Goal: Information Seeking & Learning: Learn about a topic

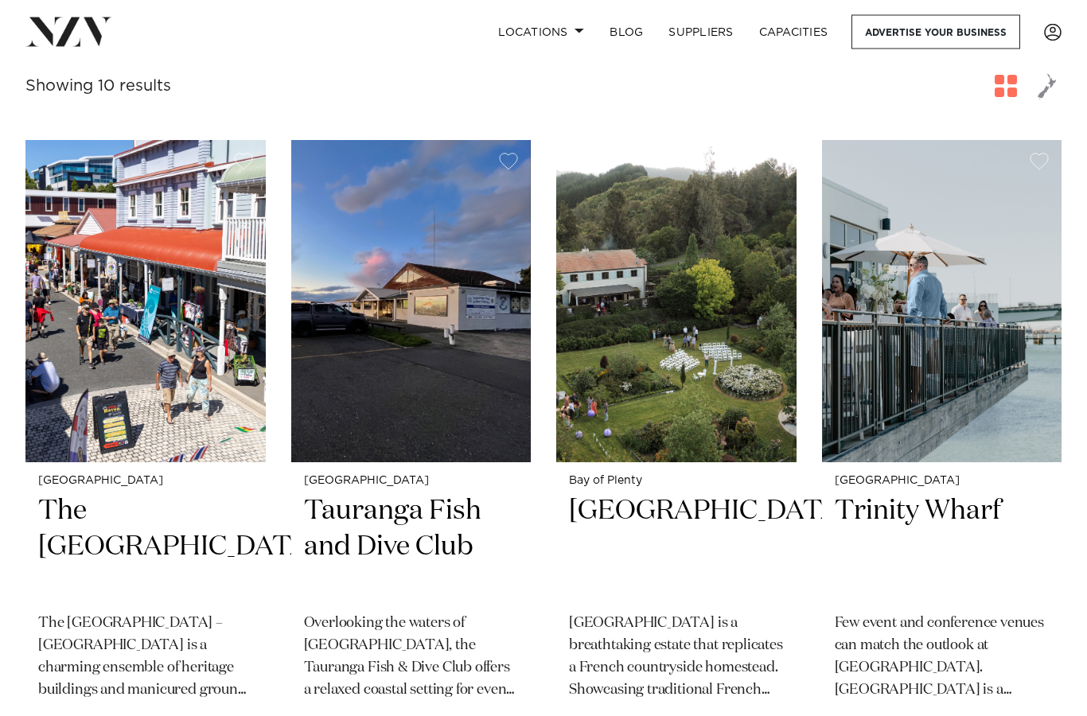
scroll to position [541, 0]
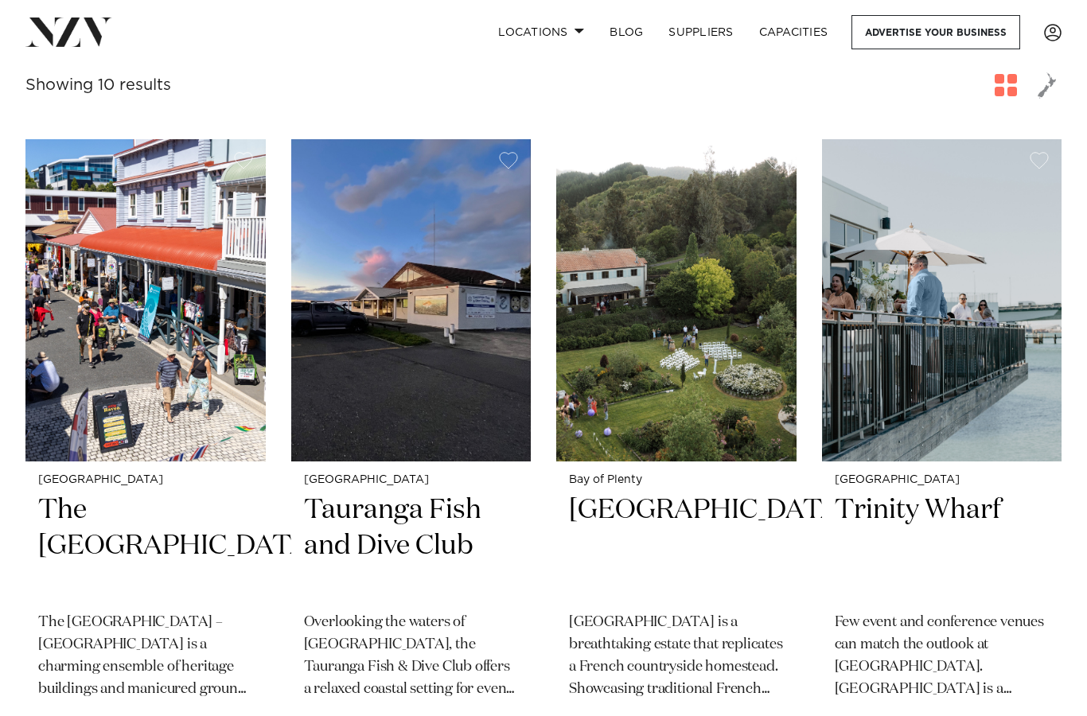
click at [151, 493] on h2 "The Historic Village" at bounding box center [145, 545] width 215 height 107
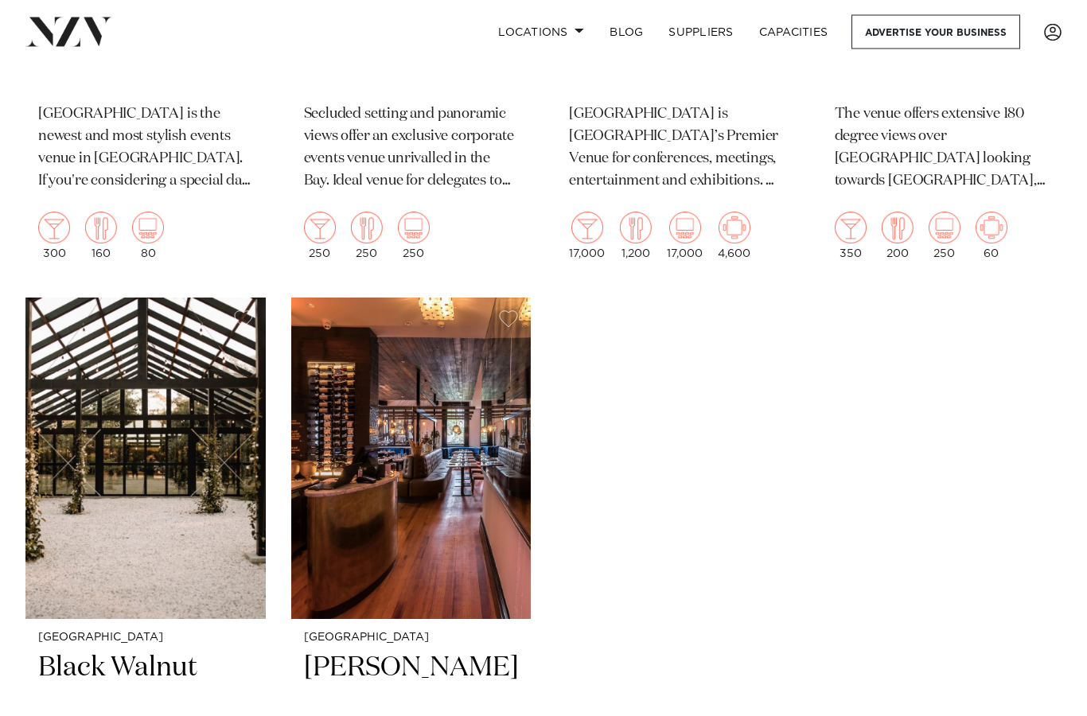
scroll to position [1716, 0]
click at [157, 650] on h2 "Black Walnut" at bounding box center [145, 703] width 215 height 107
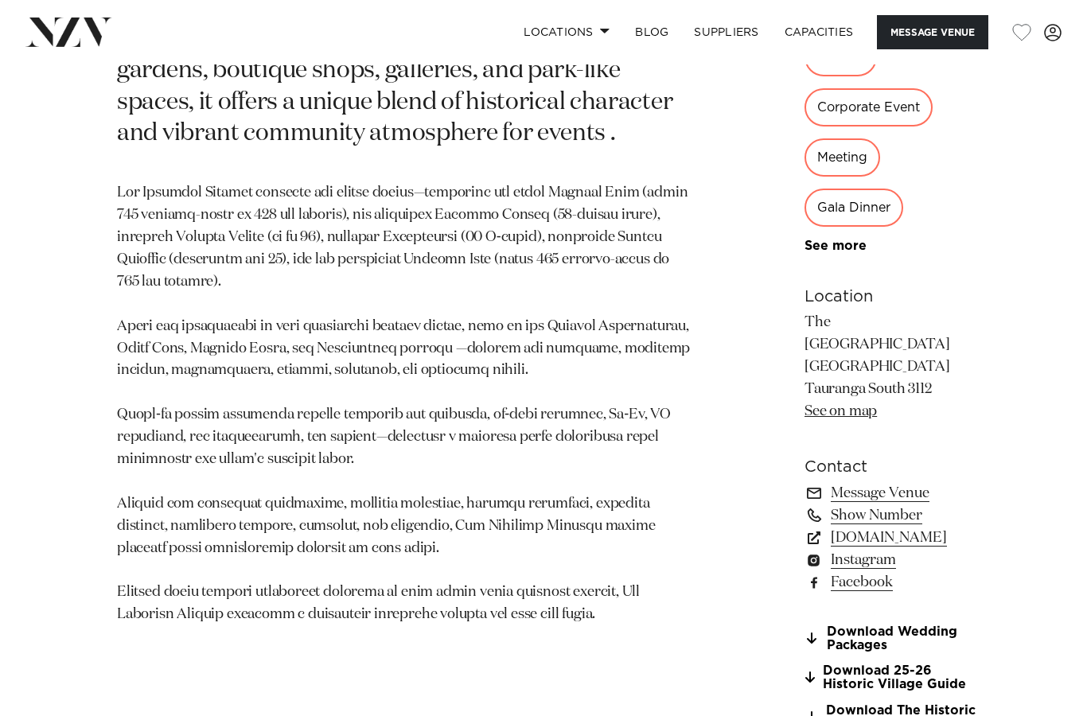
scroll to position [943, 0]
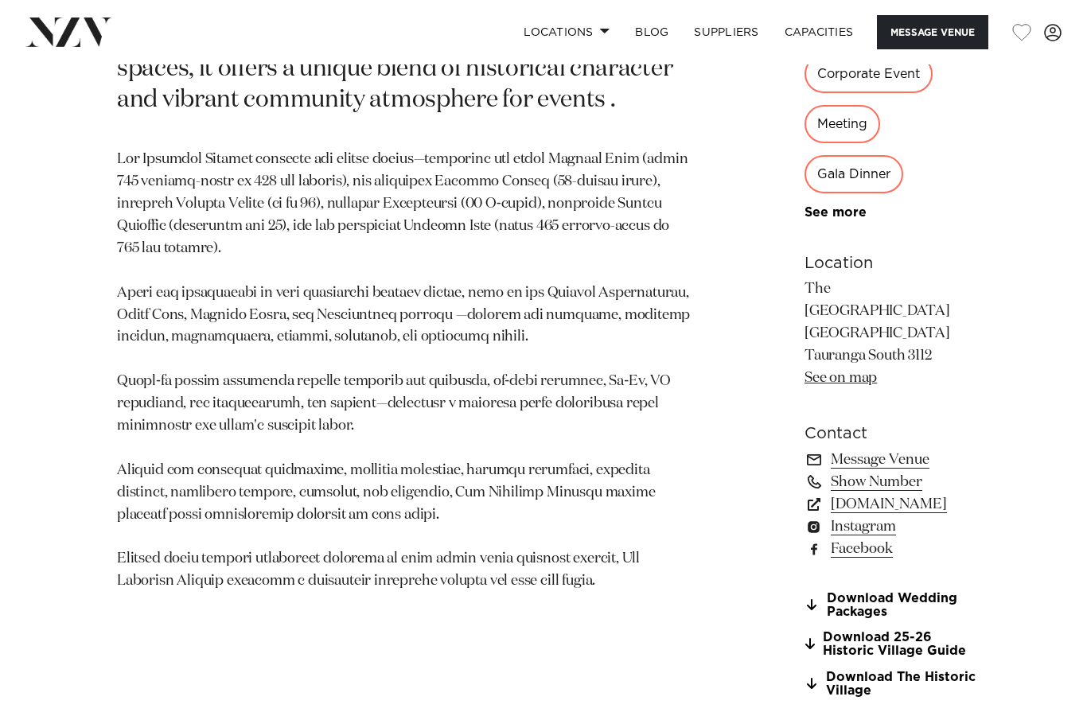
click at [904, 592] on link "Download Wedding Packages" at bounding box center [890, 605] width 173 height 27
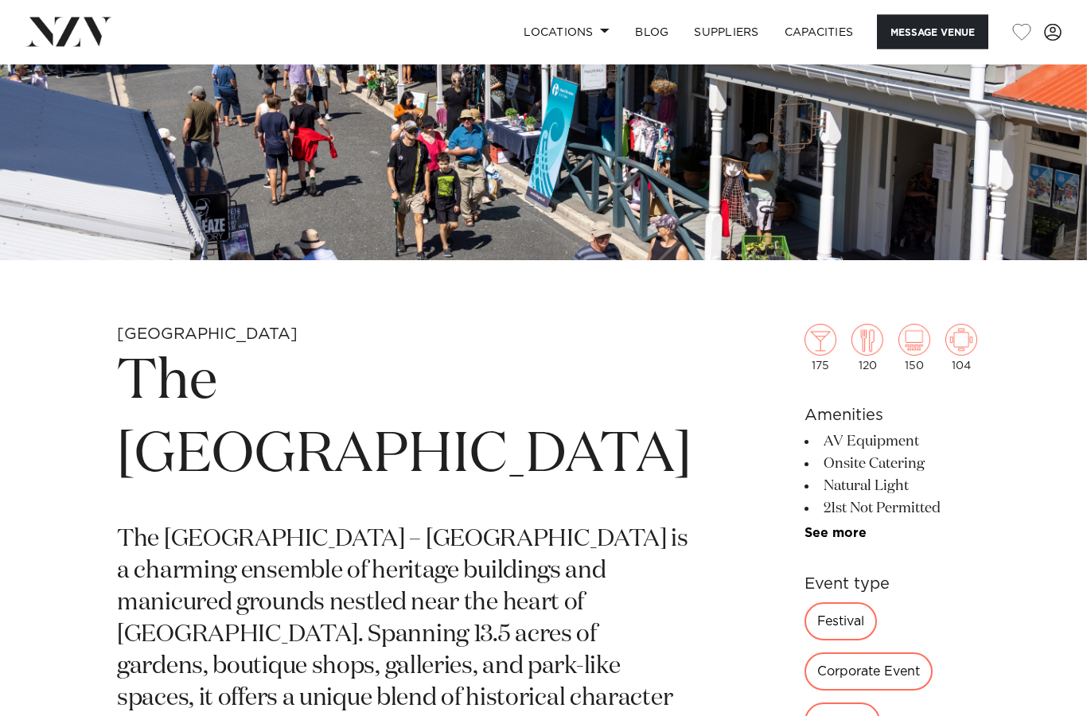
scroll to position [0, 0]
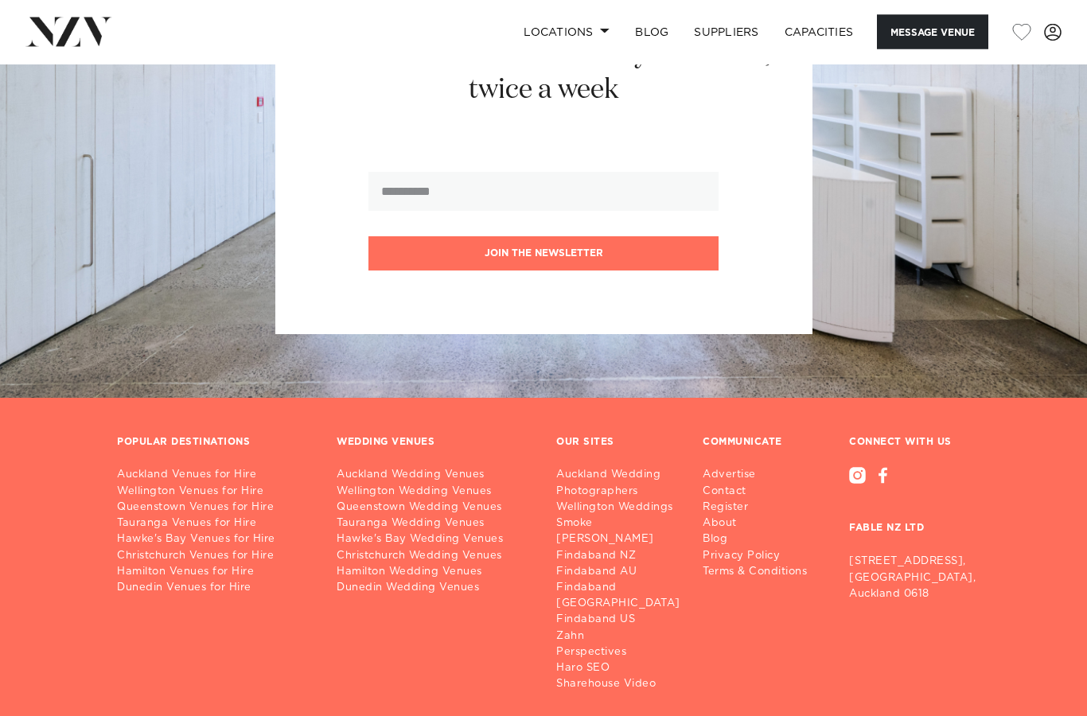
scroll to position [1854, 0]
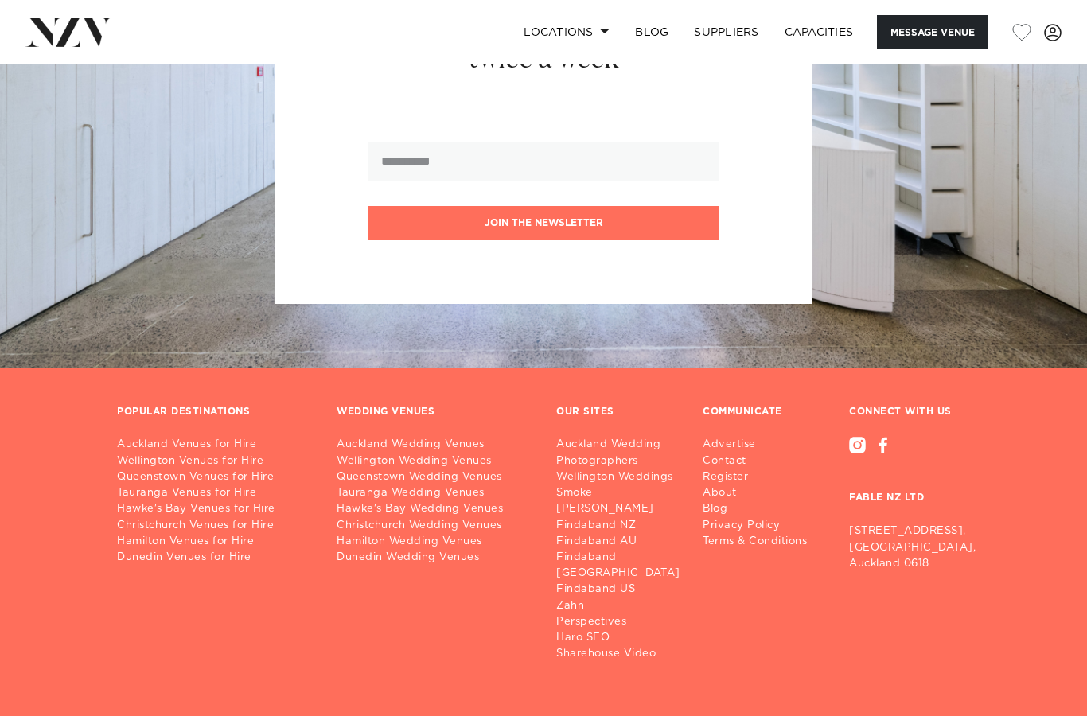
click at [452, 497] on link "Tauranga Wedding Venues" at bounding box center [433, 493] width 194 height 16
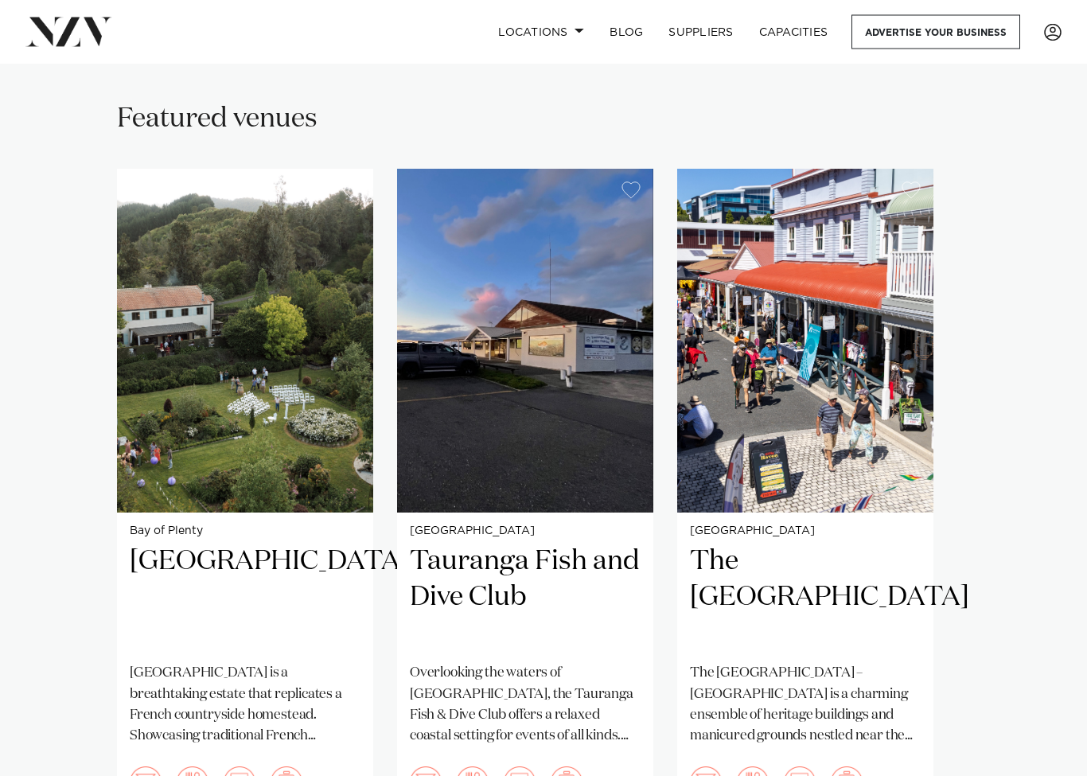
scroll to position [992, 0]
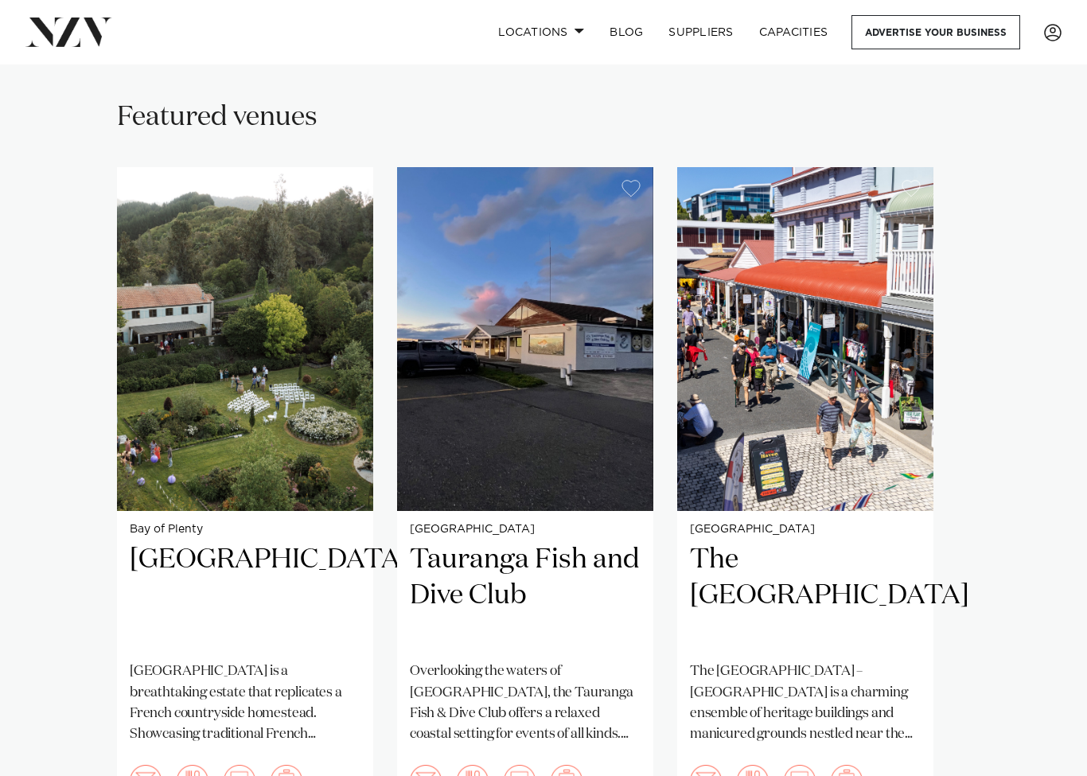
click at [589, 542] on h2 "Tauranga Fish and Dive Club" at bounding box center [525, 595] width 231 height 107
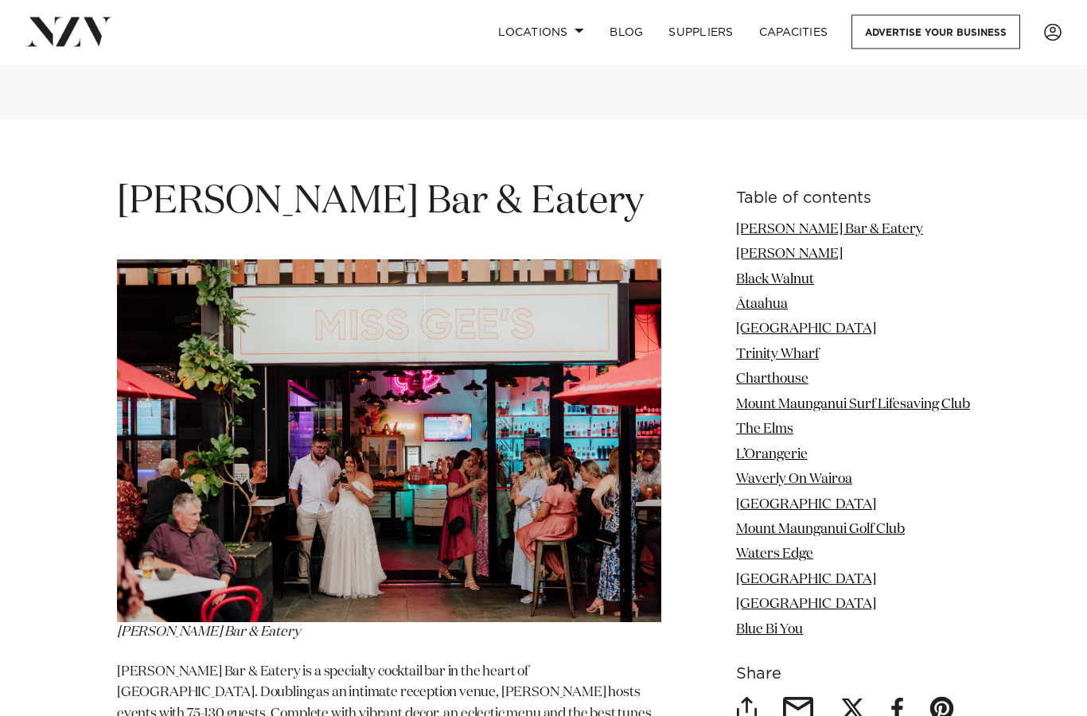
scroll to position [1850, 0]
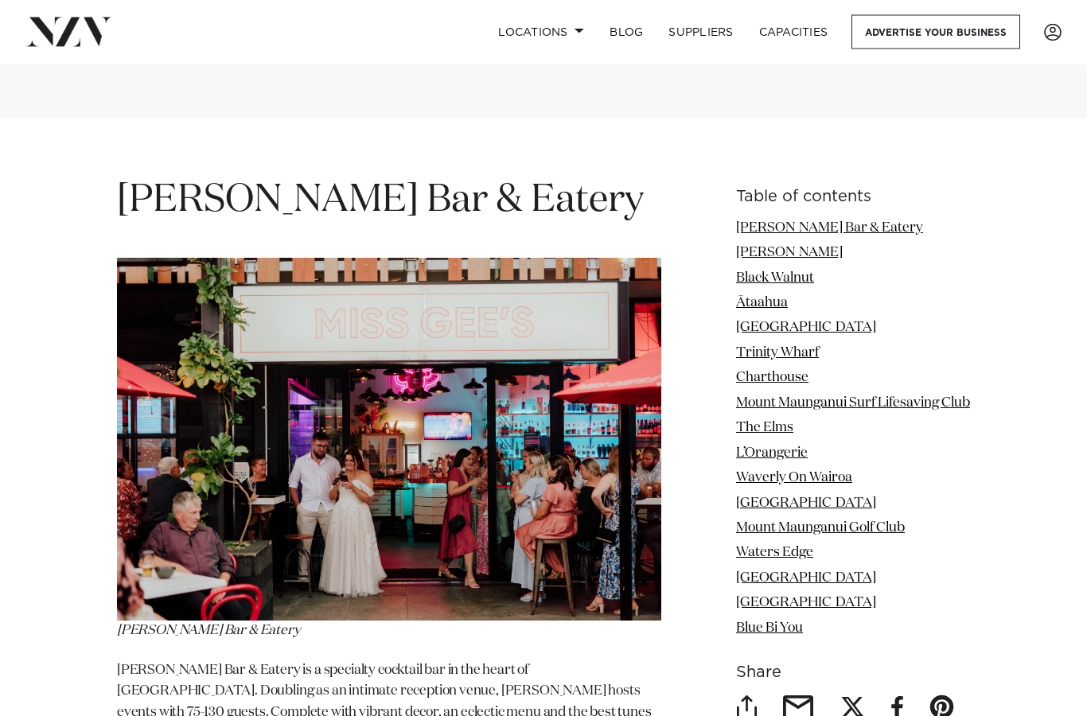
click at [844, 222] on link "Miss Gee's Bar & Eatery" at bounding box center [829, 229] width 187 height 14
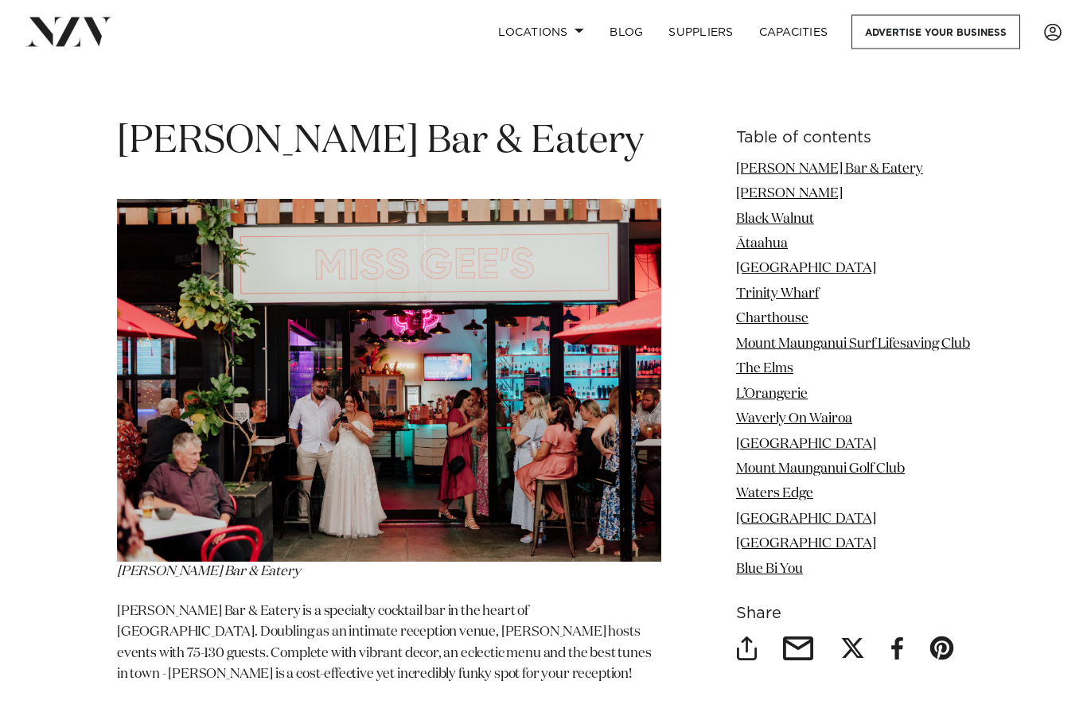
scroll to position [1915, 0]
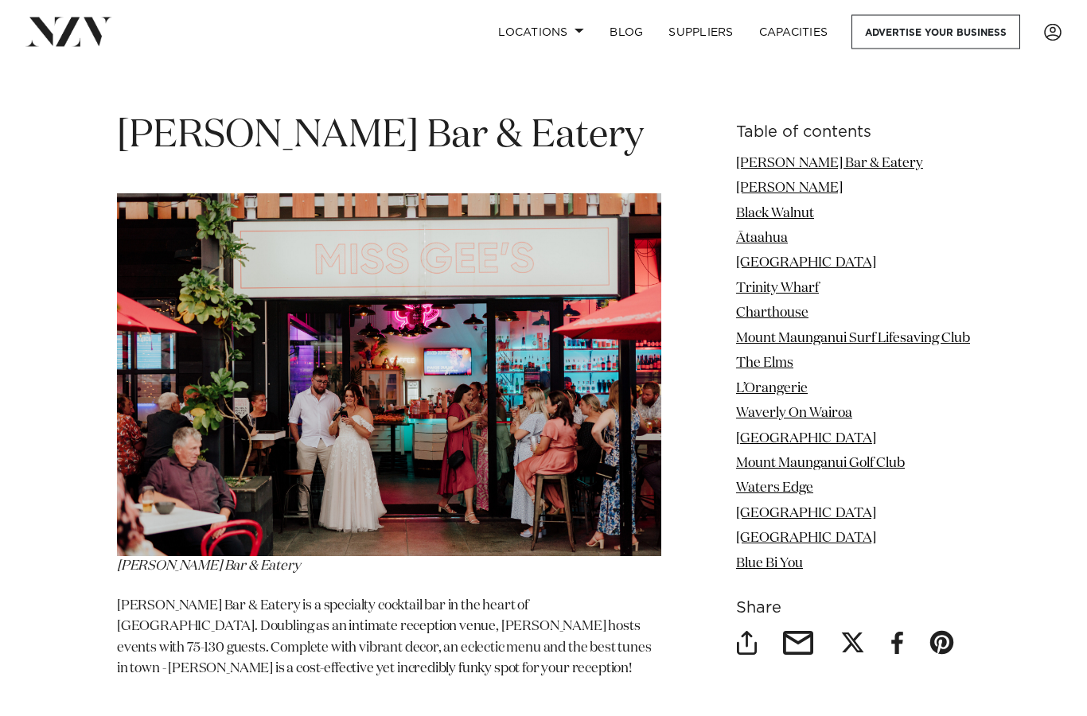
click at [843, 157] on link "Miss Gee's Bar & Eatery" at bounding box center [829, 164] width 187 height 14
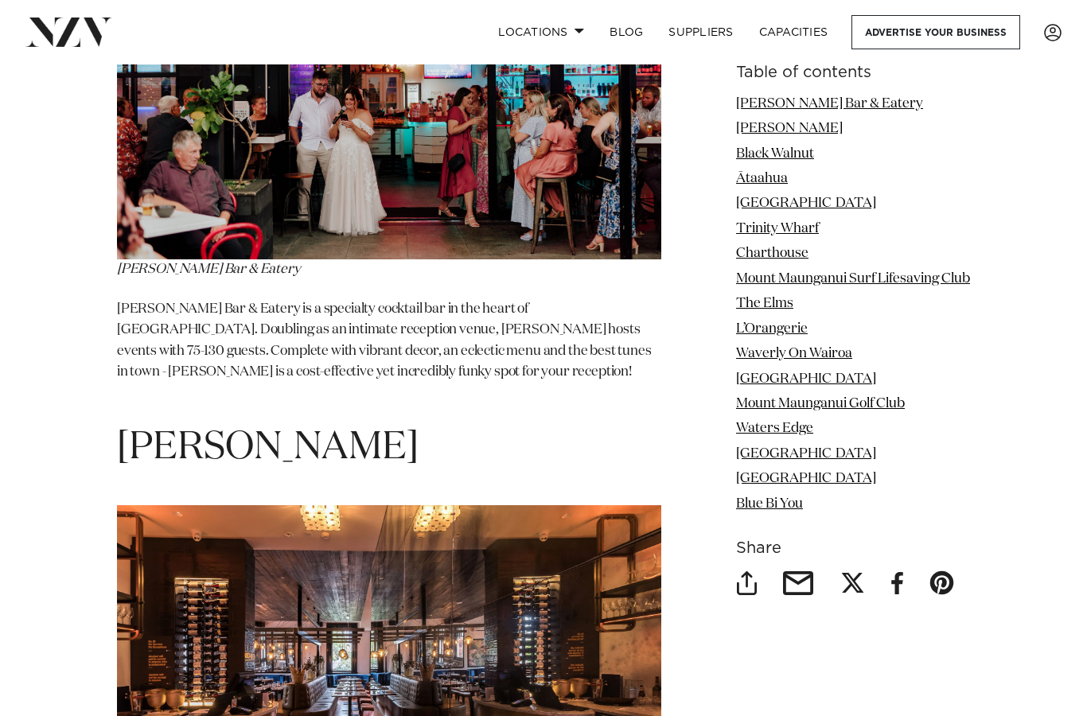
scroll to position [2213, 0]
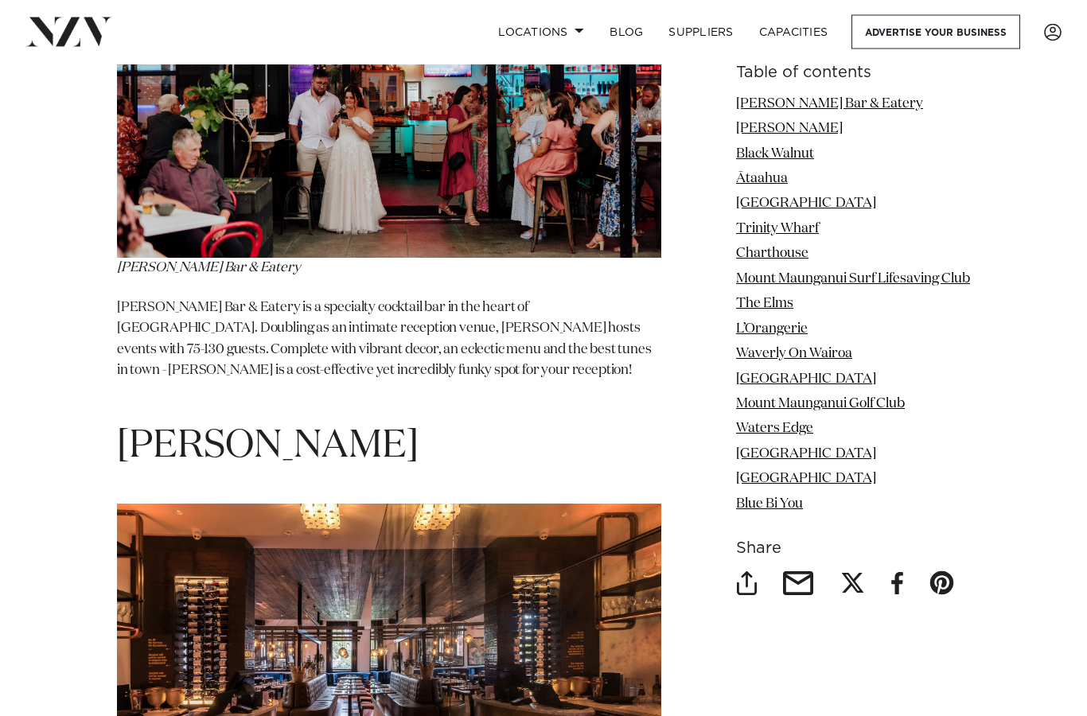
click at [851, 108] on link "Miss Gee's Bar & Eatery" at bounding box center [829, 104] width 187 height 14
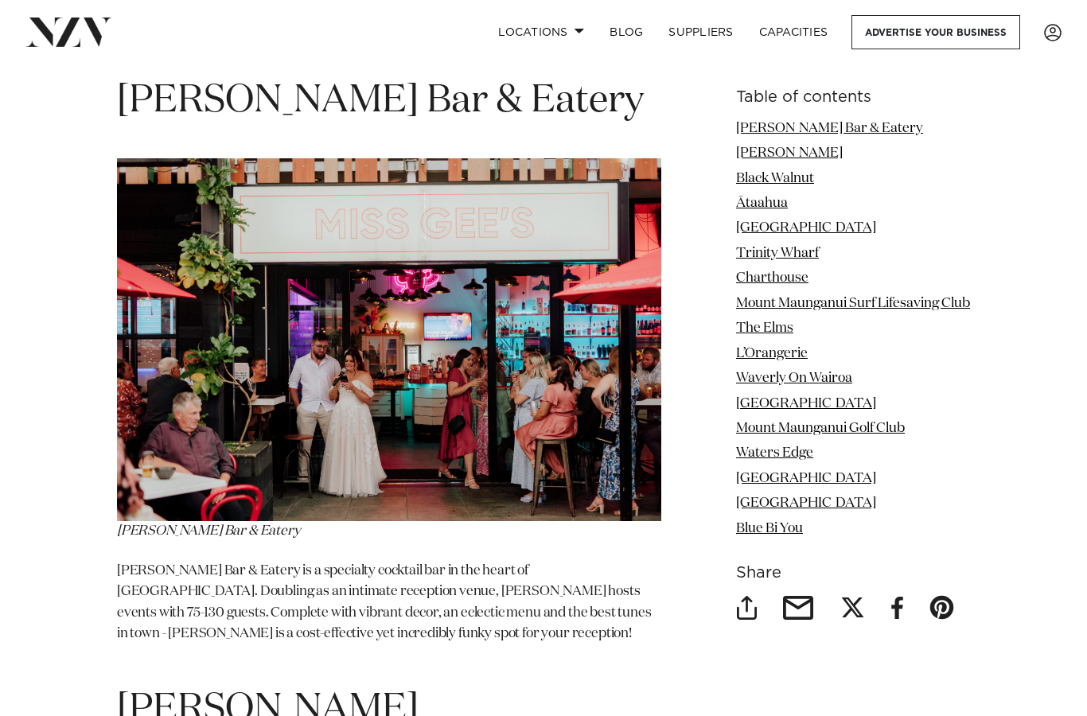
scroll to position [1915, 0]
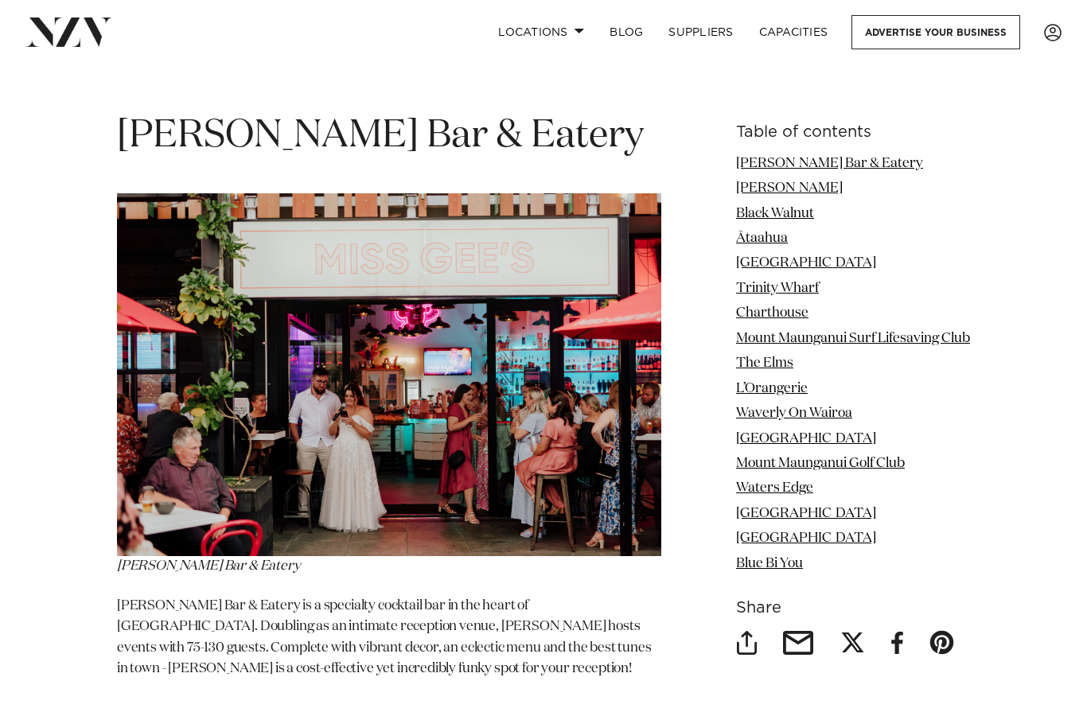
click at [898, 631] on div at bounding box center [897, 643] width 13 height 24
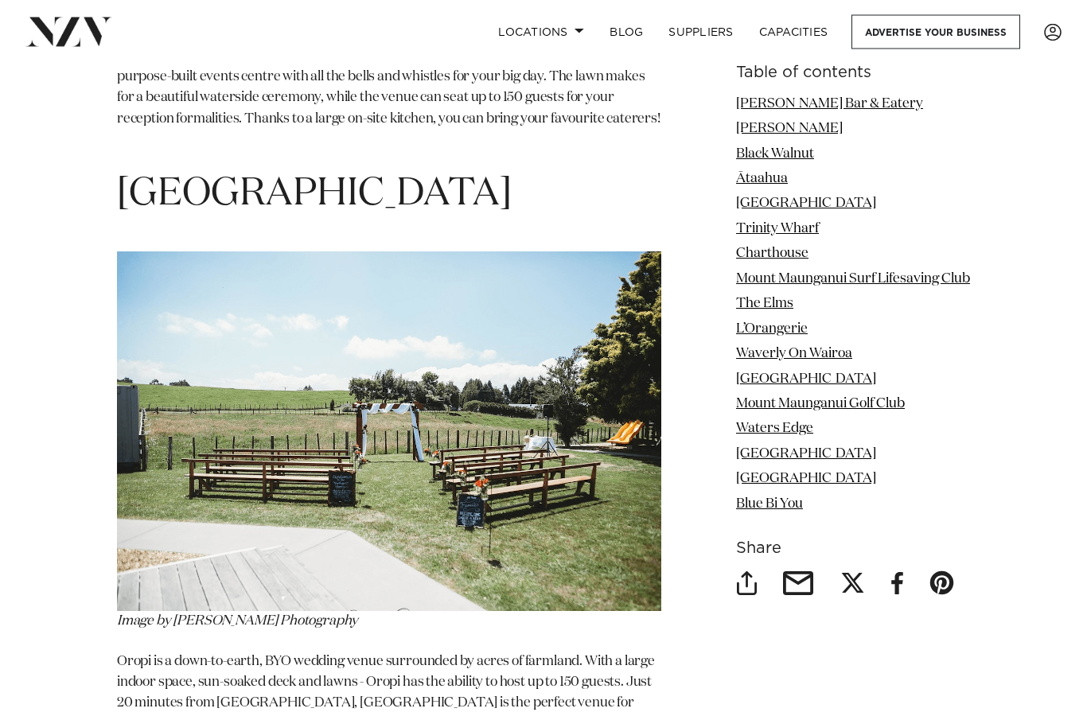
scroll to position [8603, 0]
click at [825, 378] on link "Oropi Memorial Hall" at bounding box center [806, 379] width 140 height 14
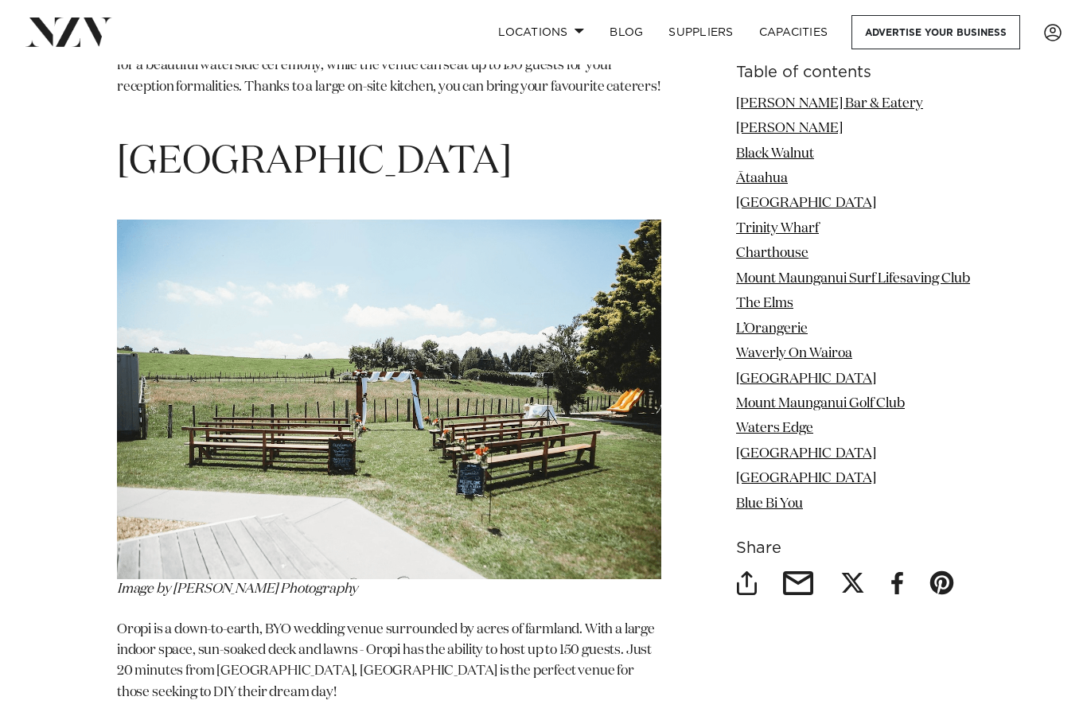
scroll to position [8625, 0]
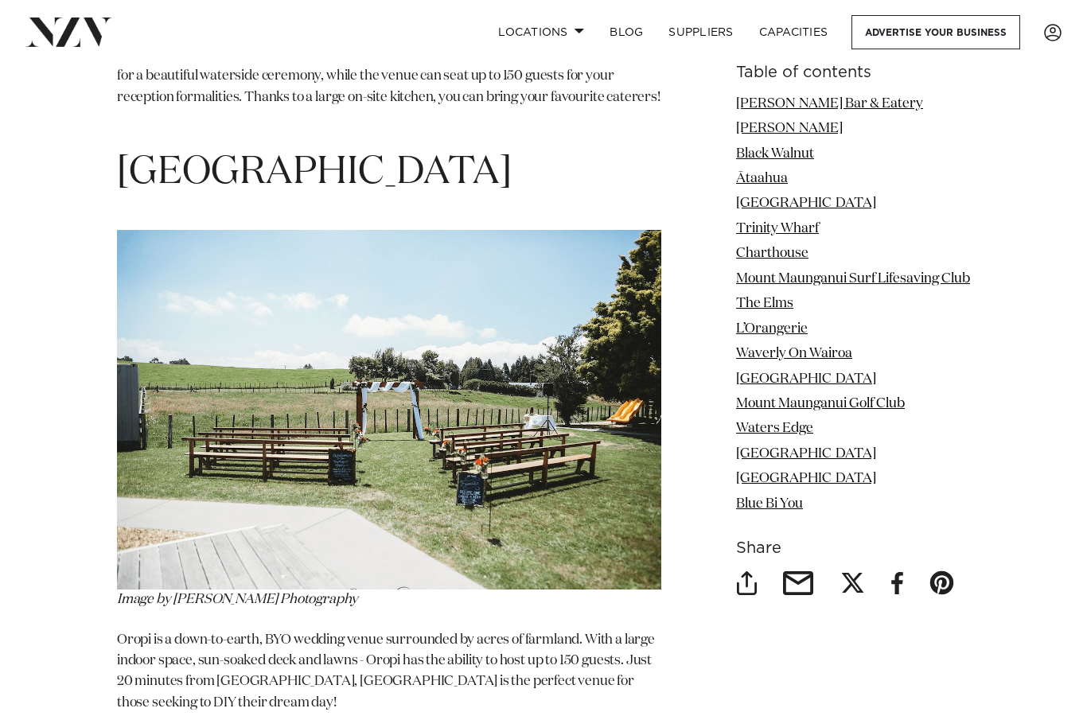
click at [835, 383] on link "Oropi Memorial Hall" at bounding box center [806, 379] width 140 height 14
click at [819, 382] on link "Oropi Memorial Hall" at bounding box center [806, 379] width 140 height 14
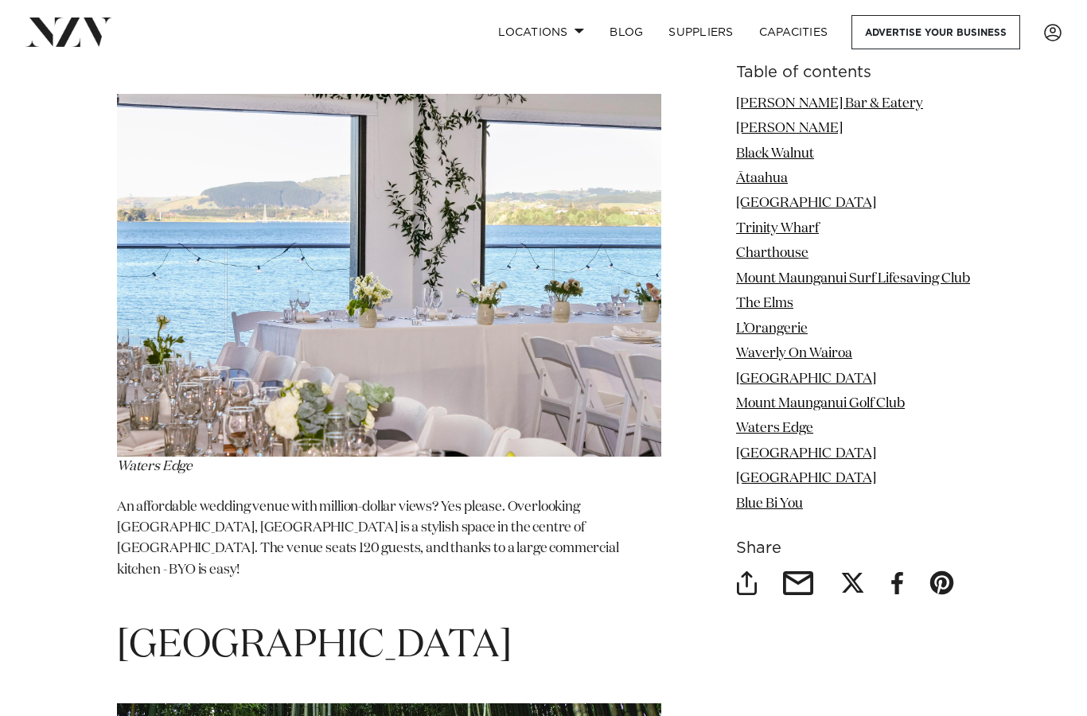
scroll to position [9859, 0]
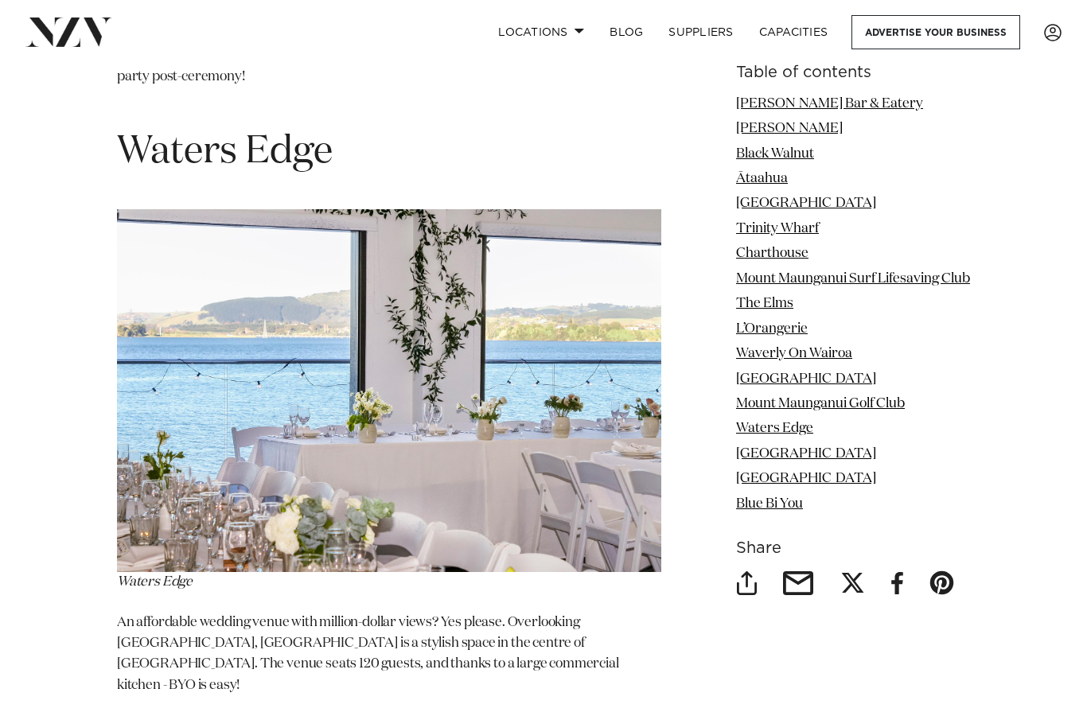
click at [794, 428] on link "Waters Edge" at bounding box center [774, 429] width 77 height 14
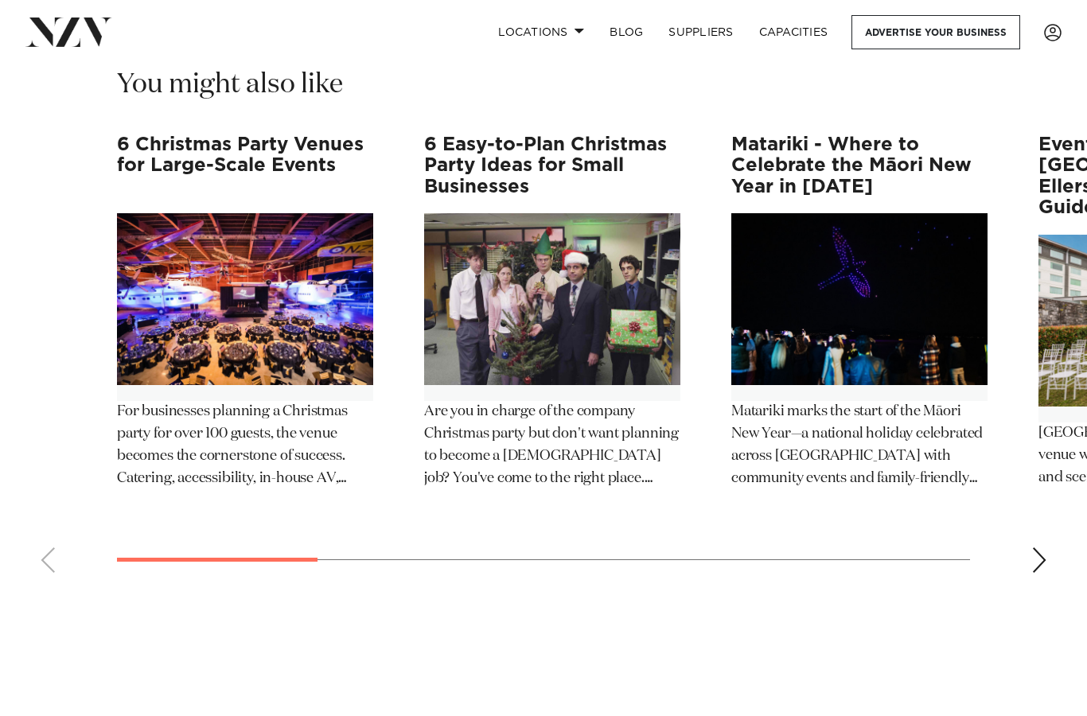
scroll to position [12622, 0]
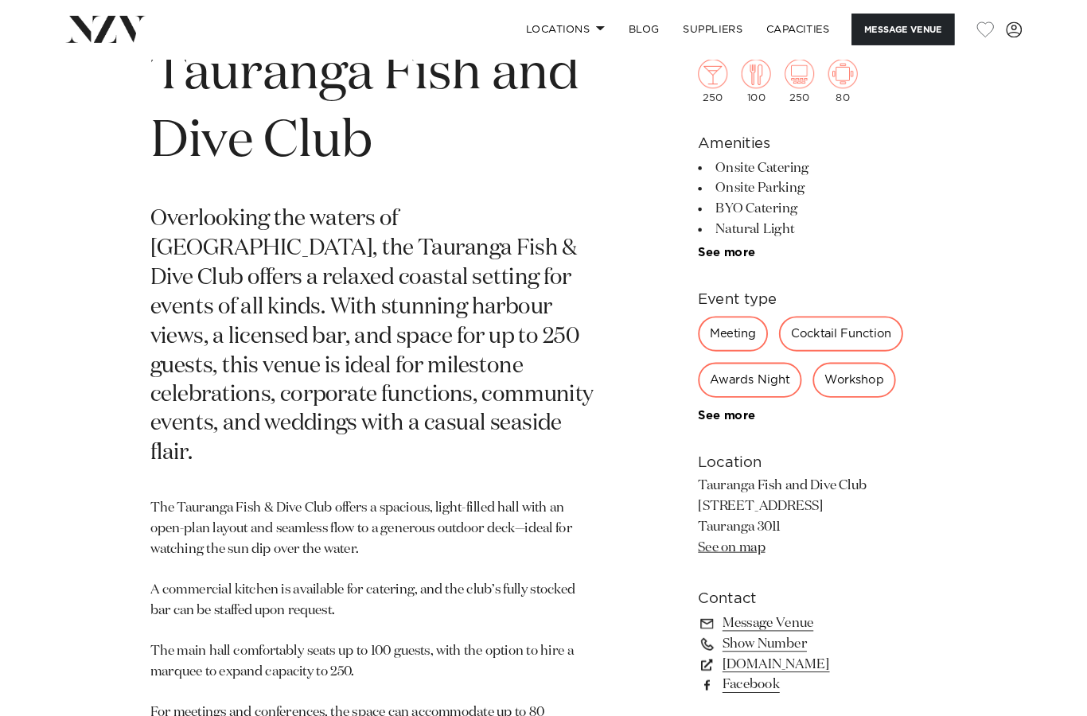
scroll to position [494, 0]
